Goal: Information Seeking & Learning: Understand process/instructions

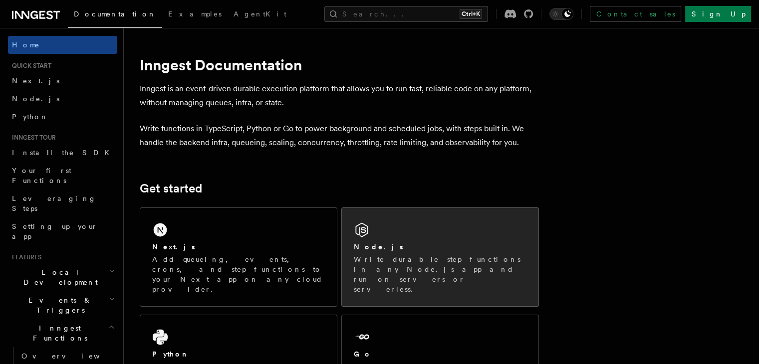
click at [447, 228] on div "Node.js Write durable step functions in any Node.js app and run on servers or s…" at bounding box center [440, 257] width 197 height 98
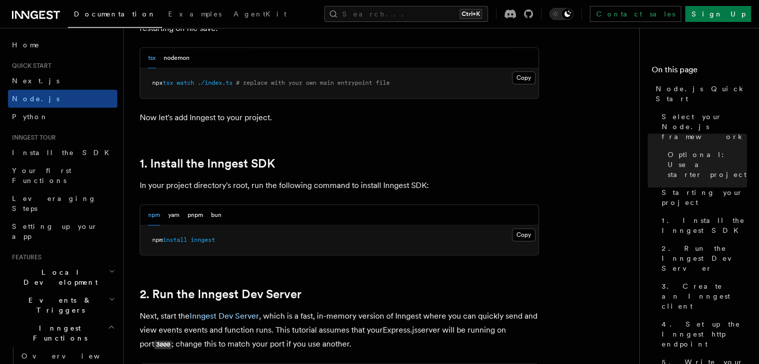
scroll to position [519, 0]
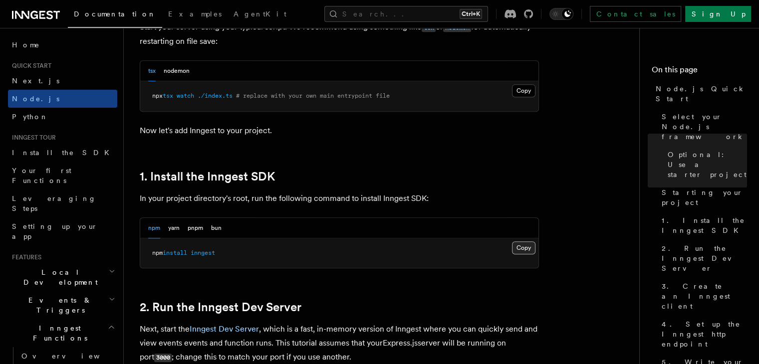
click at [524, 246] on button "Copy Copied" at bounding box center [523, 248] width 23 height 13
click at [529, 247] on button "Copy Copied" at bounding box center [523, 248] width 23 height 13
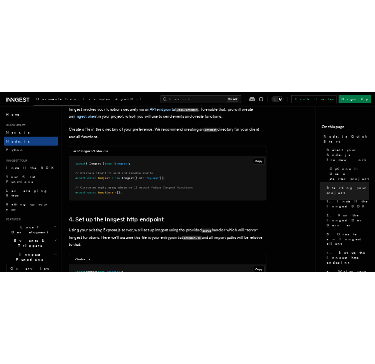
scroll to position [1323, 0]
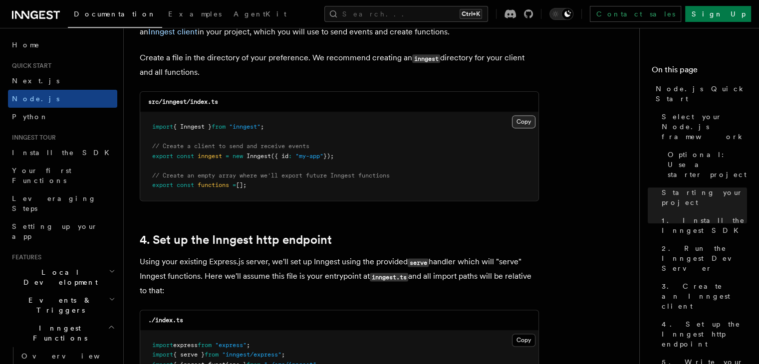
click at [523, 127] on button "Copy Copied" at bounding box center [523, 121] width 23 height 13
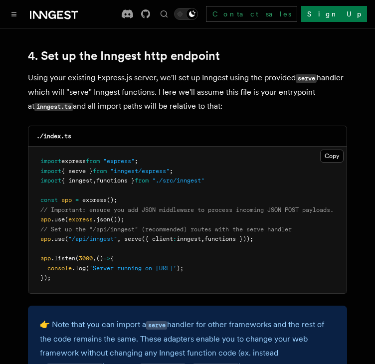
scroll to position [1523, 0]
drag, startPoint x: 275, startPoint y: 228, endPoint x: 33, endPoint y: 225, distance: 242.0
click at [33, 225] on pre "import express from "express" ; import { serve } from "inngest/express" ; impor…" at bounding box center [187, 220] width 318 height 147
copy span "app .use ( "/api/inngest" , serve ({ client : inngest , functions }));"
click at [268, 167] on pre "import express from "express" ; import { serve } from "inngest/express" ; impor…" at bounding box center [187, 220] width 318 height 147
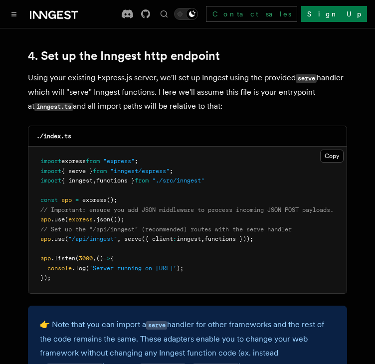
scroll to position [1515, 0]
